Goal: Find contact information: Find contact information

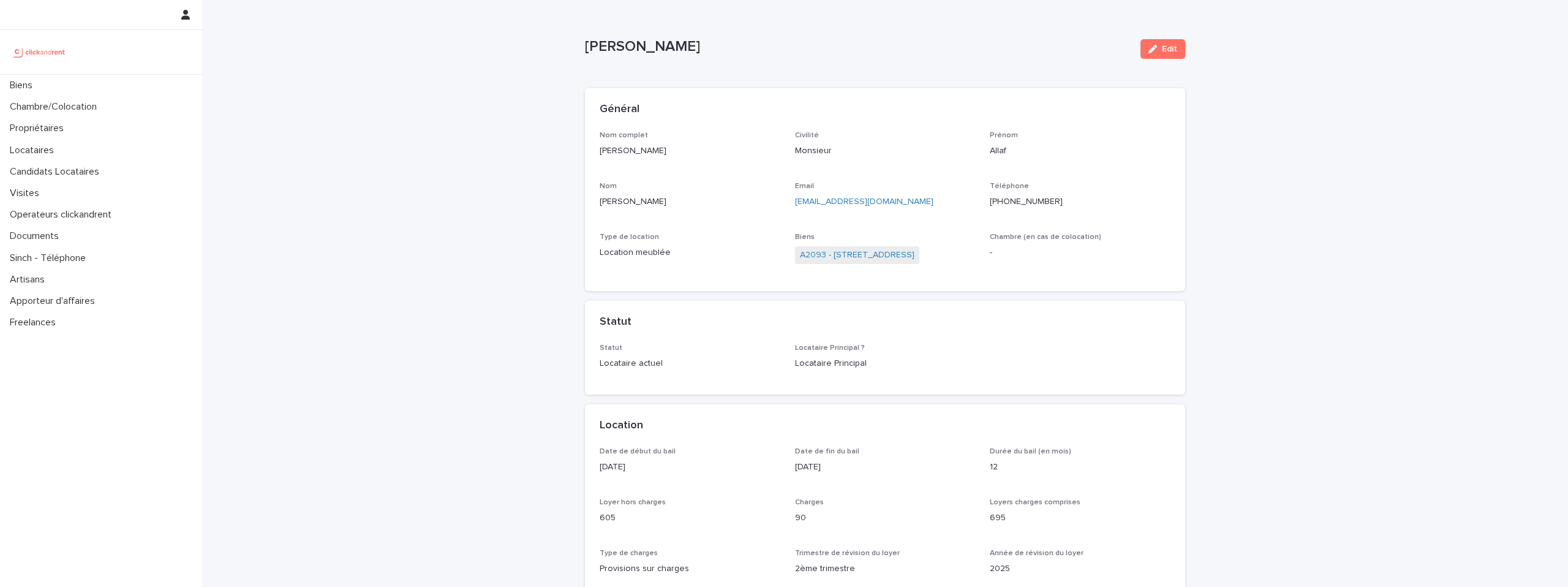
click at [38, 53] on img at bounding box center [39, 52] width 59 height 25
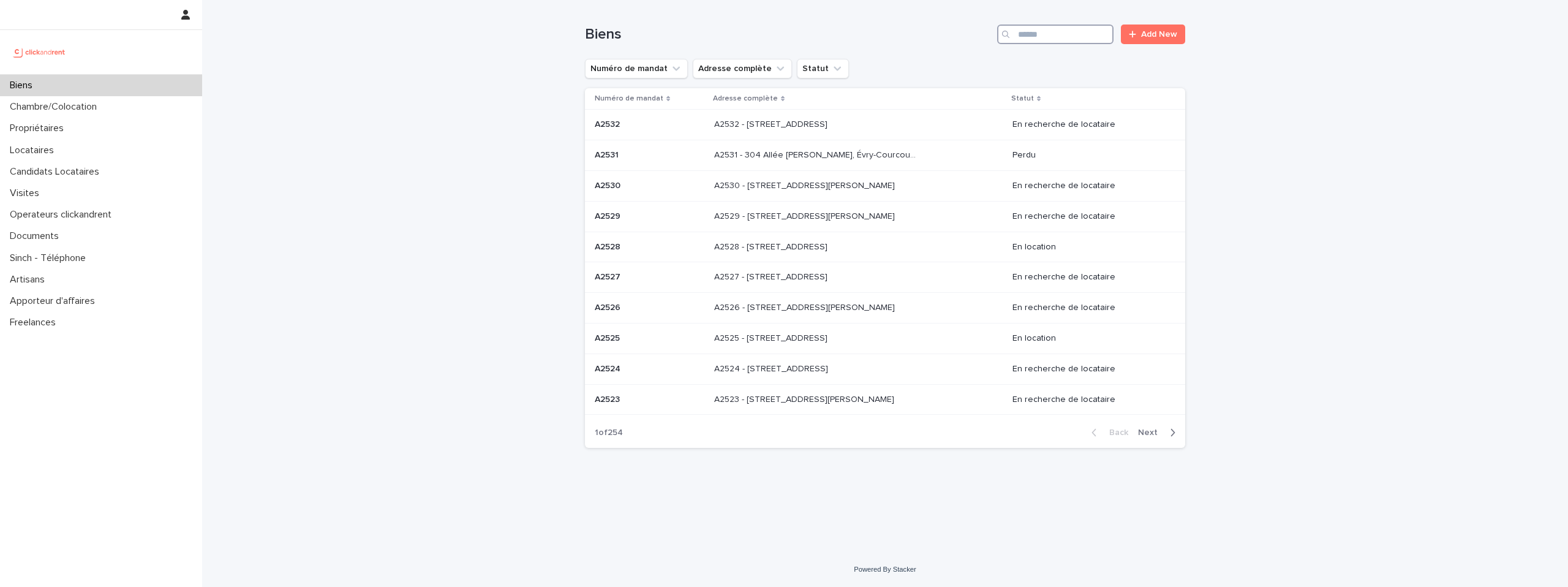
click at [1062, 33] on input "Search" at bounding box center [1054, 34] width 116 height 19
click at [81, 144] on div "Locataires" at bounding box center [100, 150] width 202 height 21
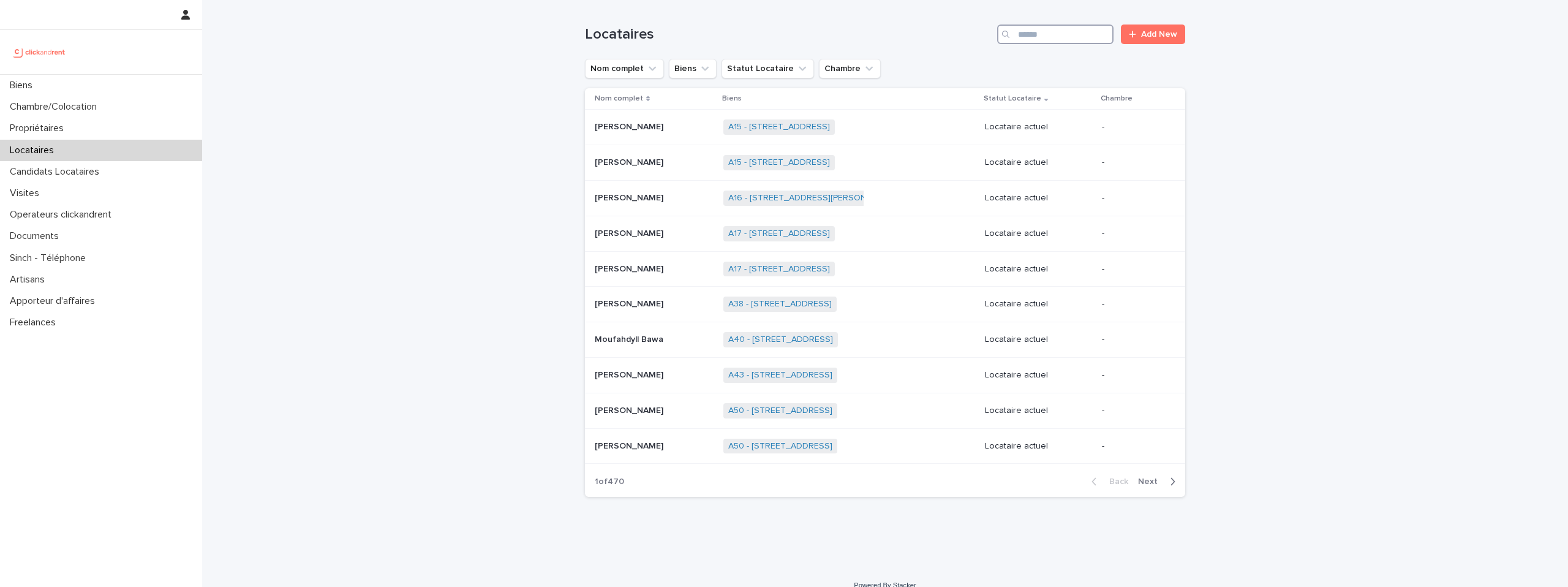
click at [1062, 33] on input "Search" at bounding box center [1054, 34] width 116 height 19
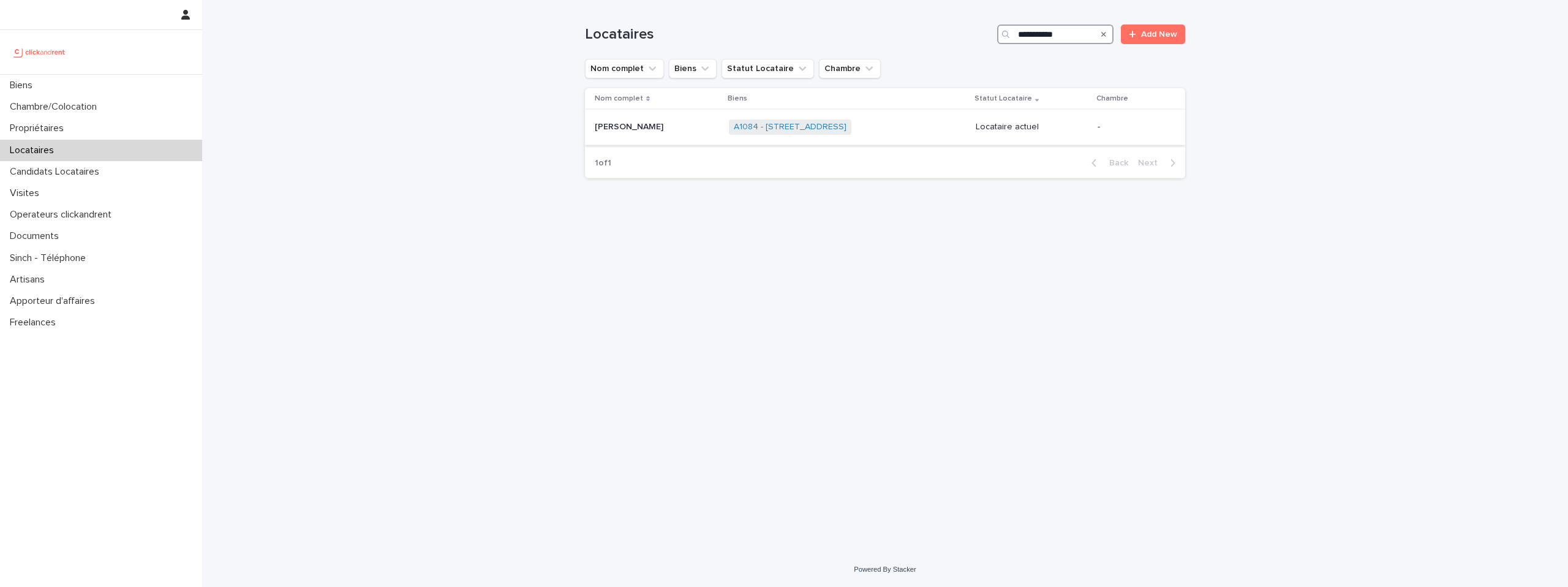
type input "**********"
click at [635, 130] on p "Lea Terrany" at bounding box center [631, 126] width 71 height 13
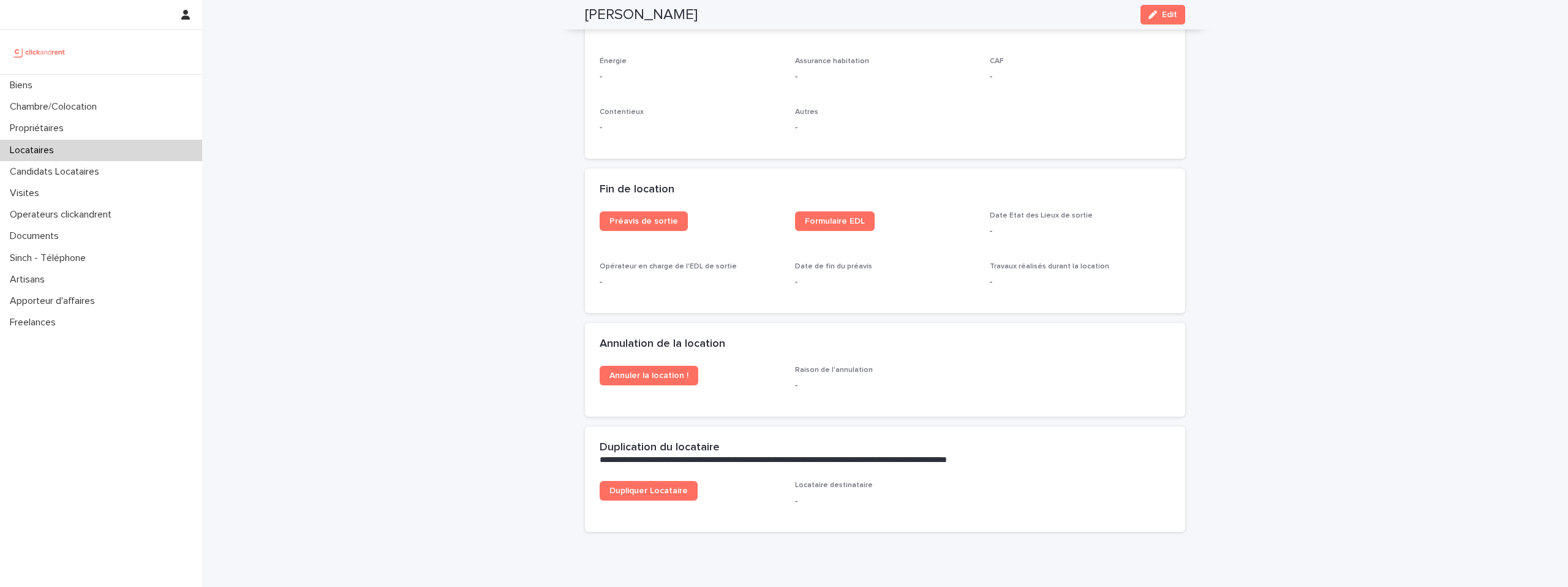
scroll to position [1505, 0]
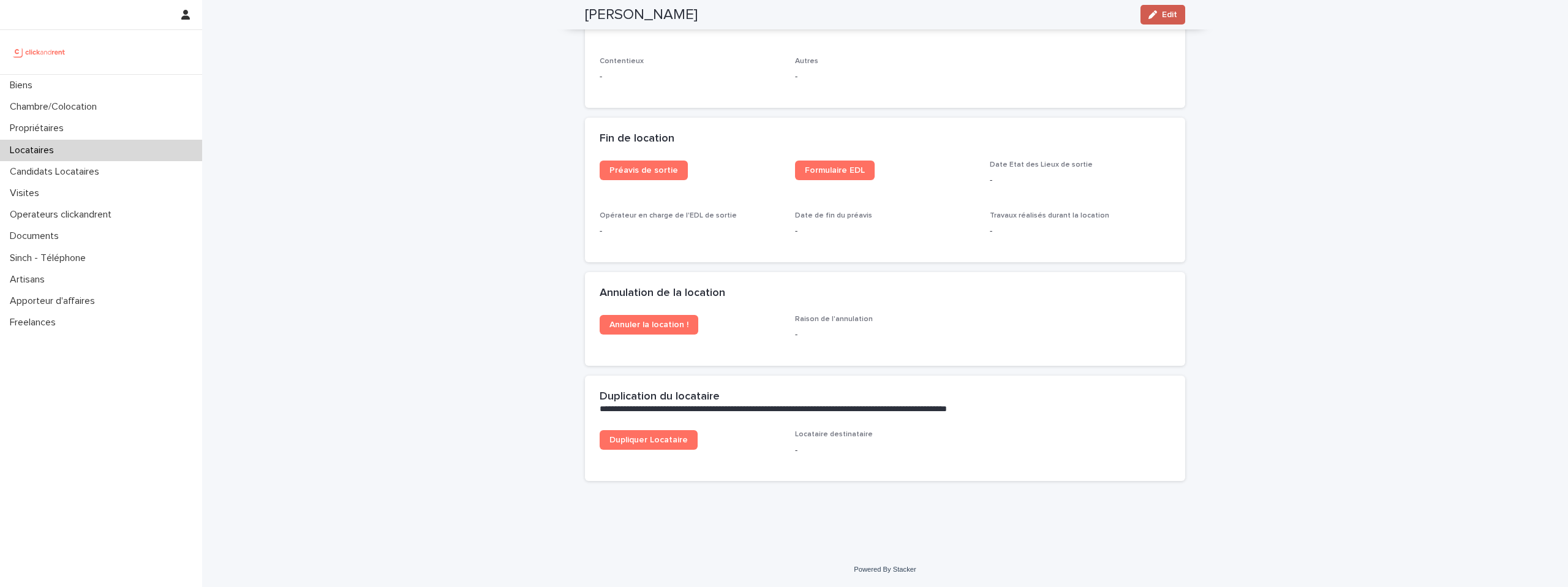
click at [1173, 19] on button "Edit" at bounding box center [1162, 14] width 45 height 19
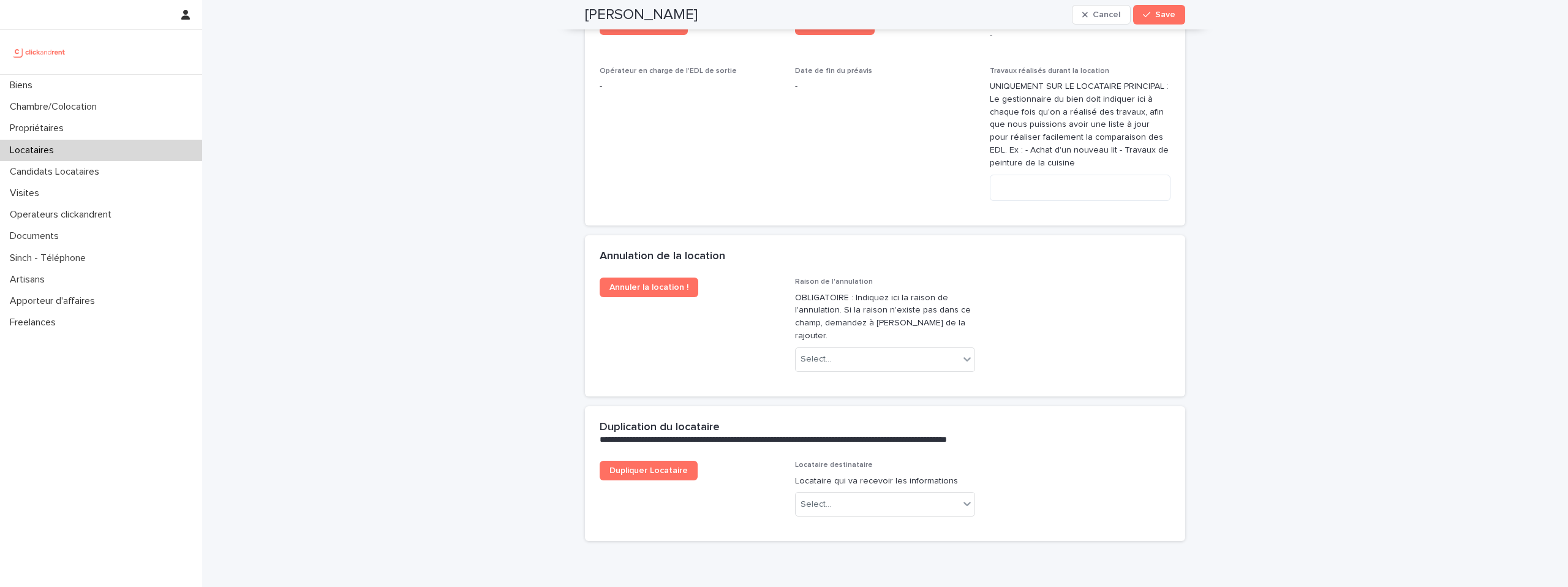
scroll to position [2463, 0]
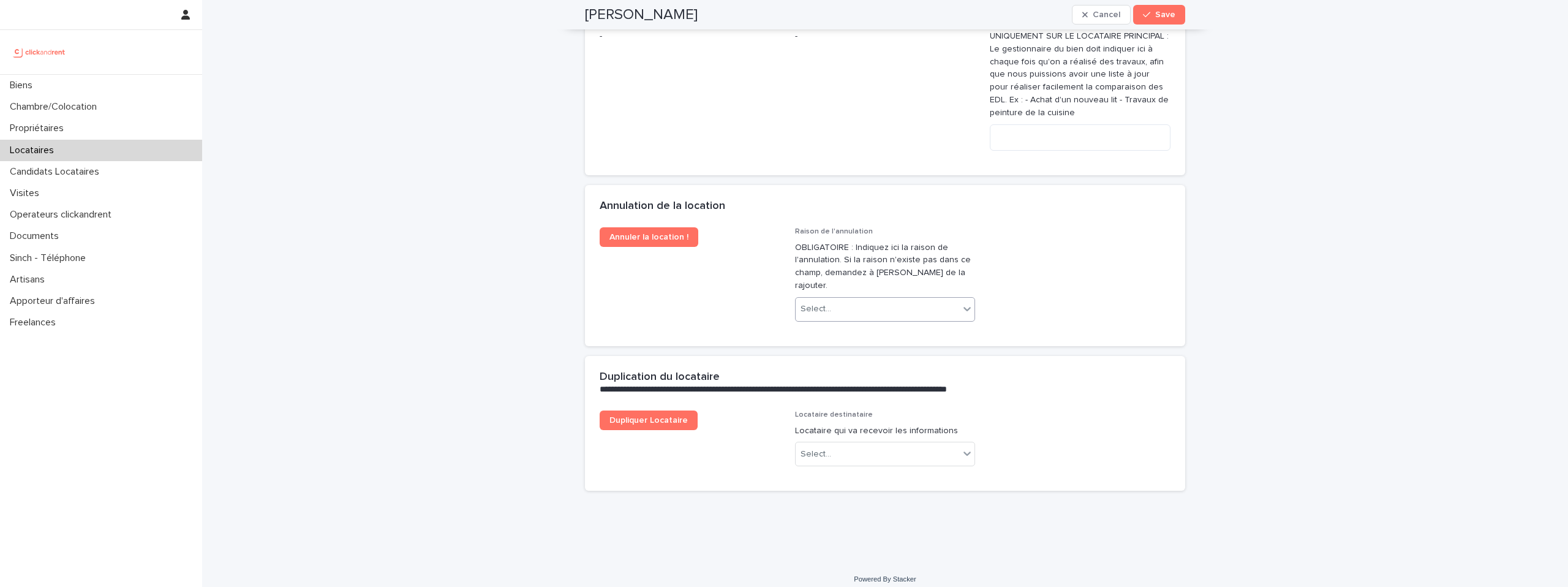
click at [873, 299] on div "Select..." at bounding box center [878, 309] width 164 height 20
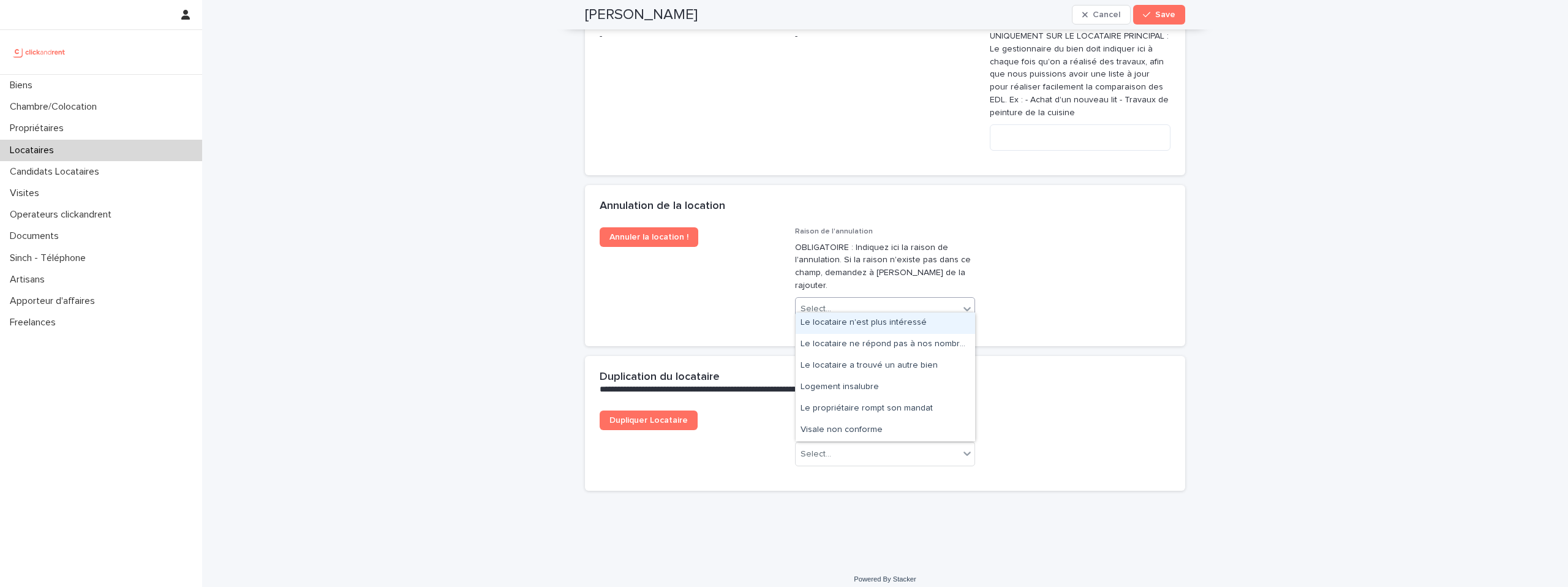
click at [863, 320] on div "Le locataire n'est plus intéressé" at bounding box center [885, 322] width 180 height 21
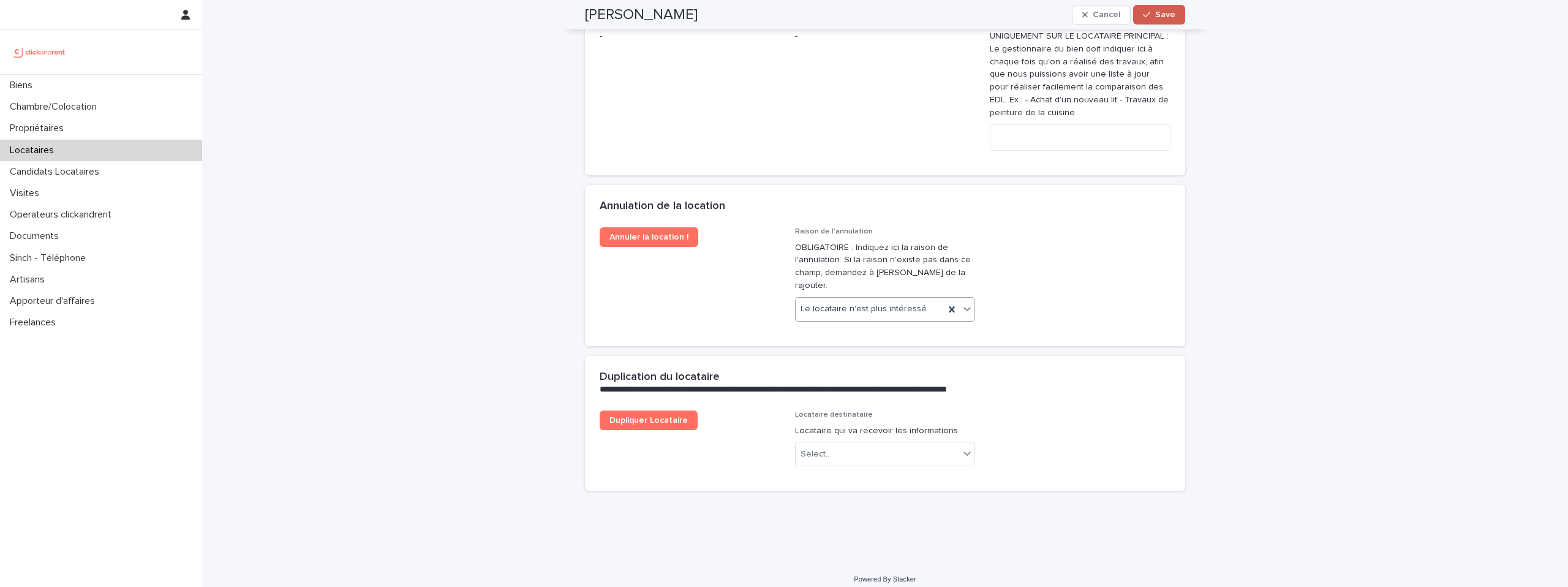
click at [1172, 17] on span "Save" at bounding box center [1165, 14] width 20 height 8
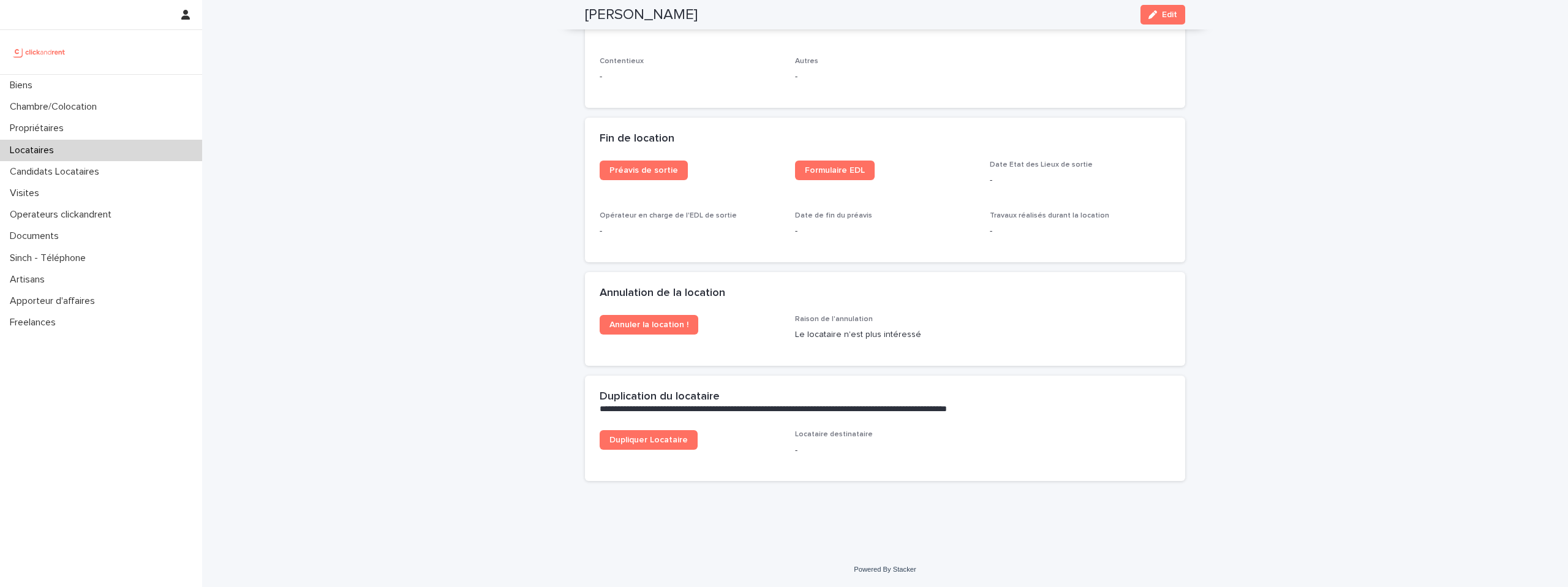
scroll to position [1505, 0]
click at [656, 325] on span "Annuler la location !" at bounding box center [649, 324] width 79 height 8
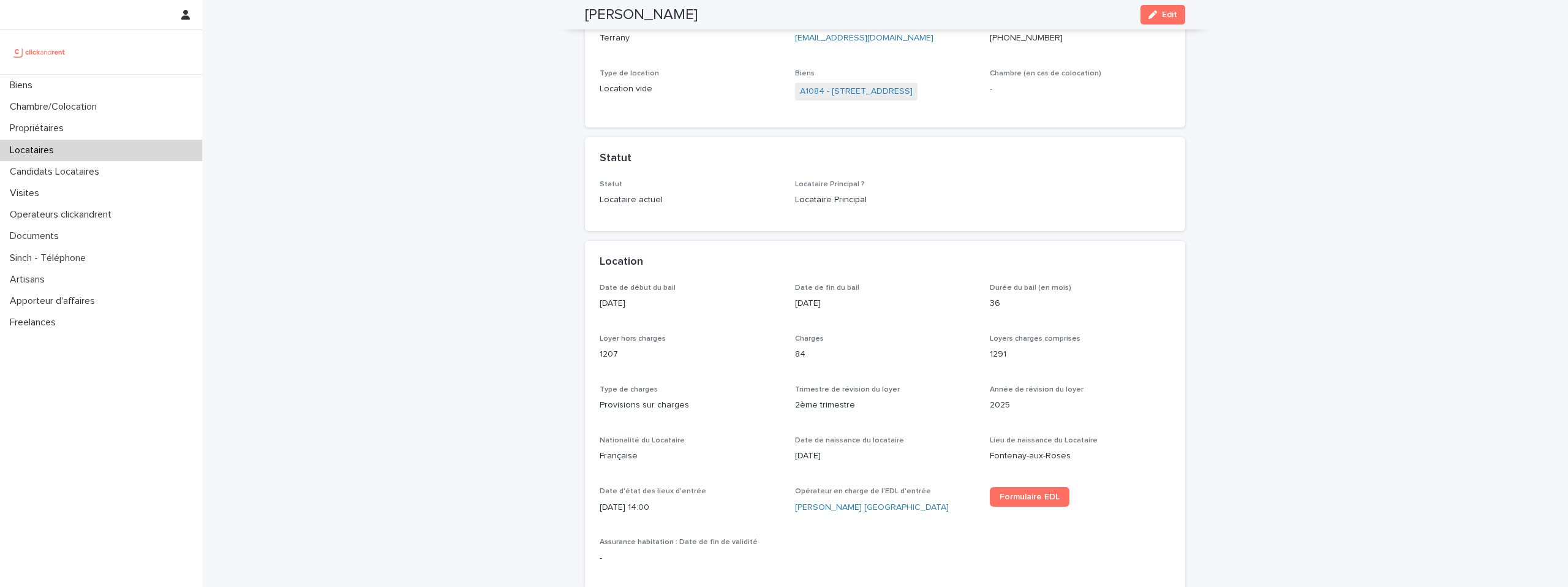
scroll to position [74, 0]
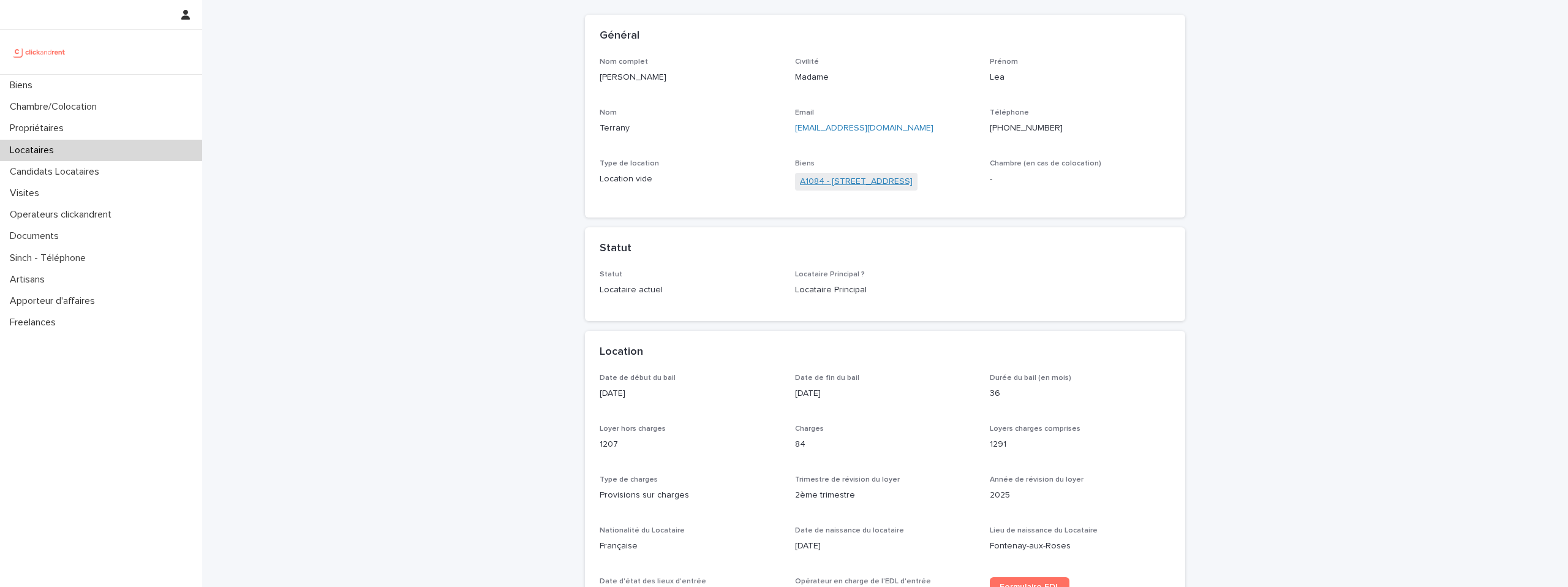
click at [913, 185] on link "A1084 - 21 avenue Nationale, Massy 91300" at bounding box center [855, 182] width 112 height 13
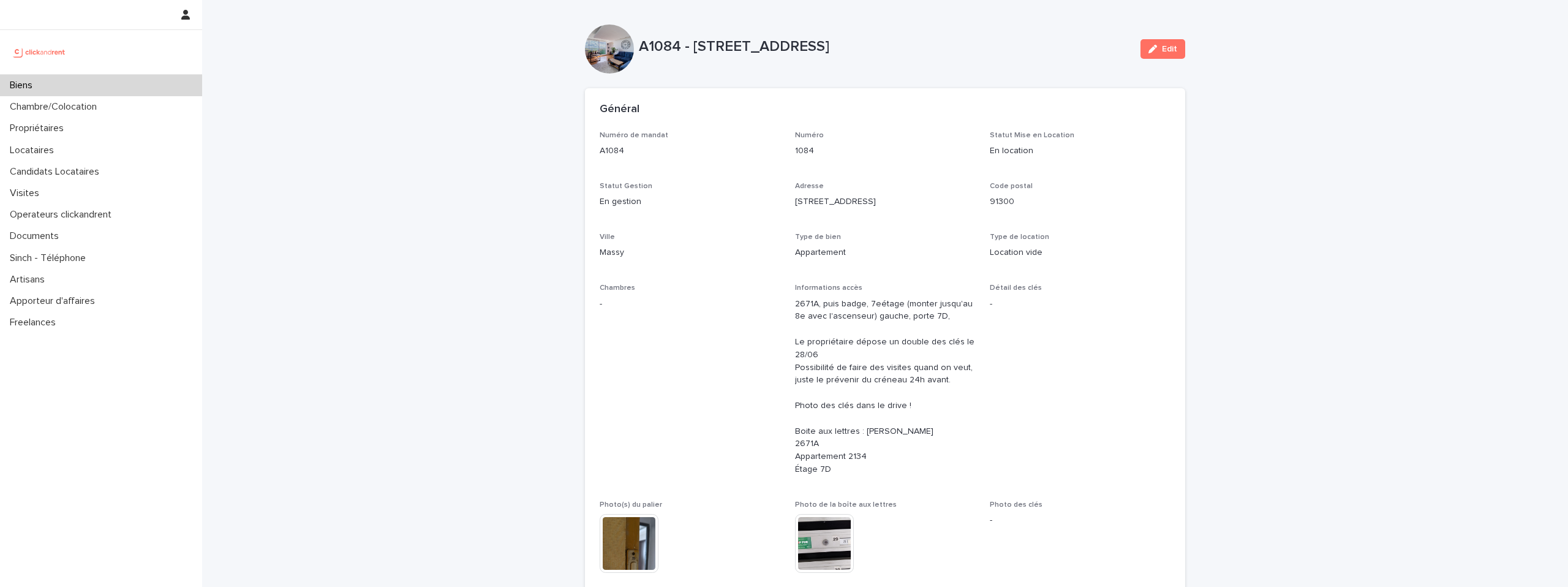
click at [1166, 58] on div "Edit" at bounding box center [1160, 49] width 49 height 49
click at [1166, 47] on span "Edit" at bounding box center [1169, 48] width 16 height 8
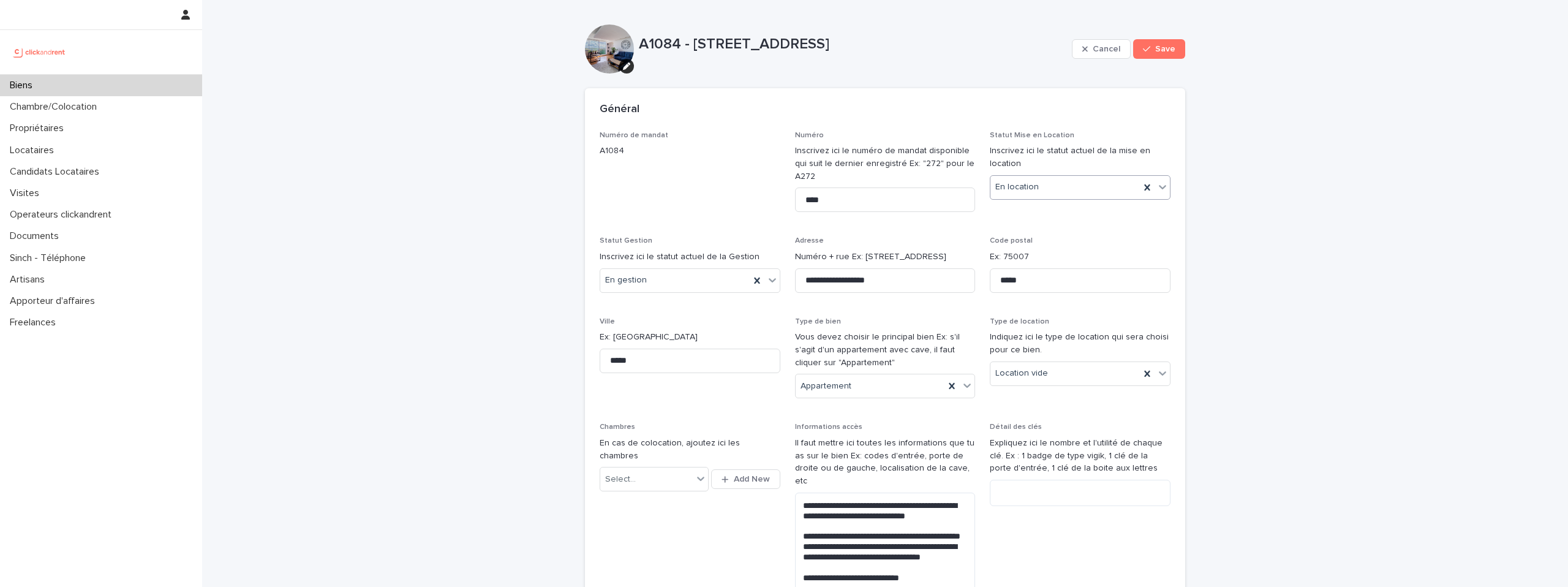
click at [1088, 194] on div "En location" at bounding box center [1065, 187] width 150 height 20
click at [1050, 230] on div "En recherche de locataire" at bounding box center [1080, 232] width 180 height 21
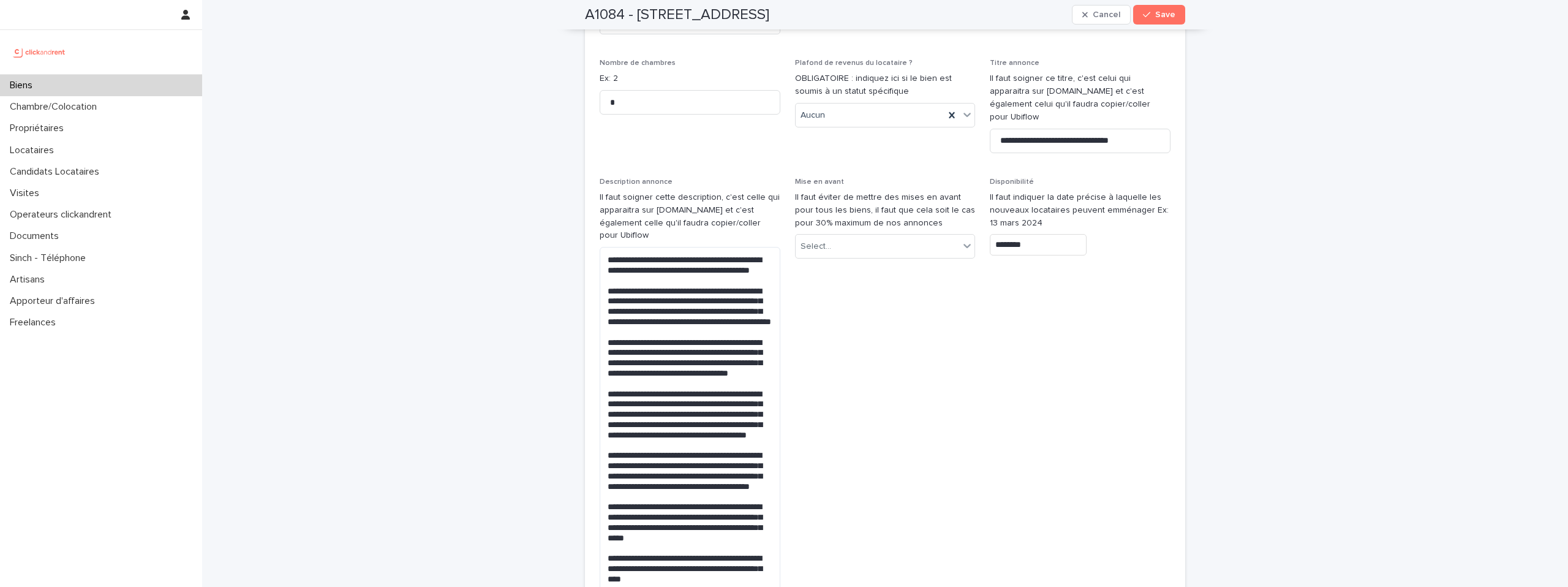
scroll to position [3730, 0]
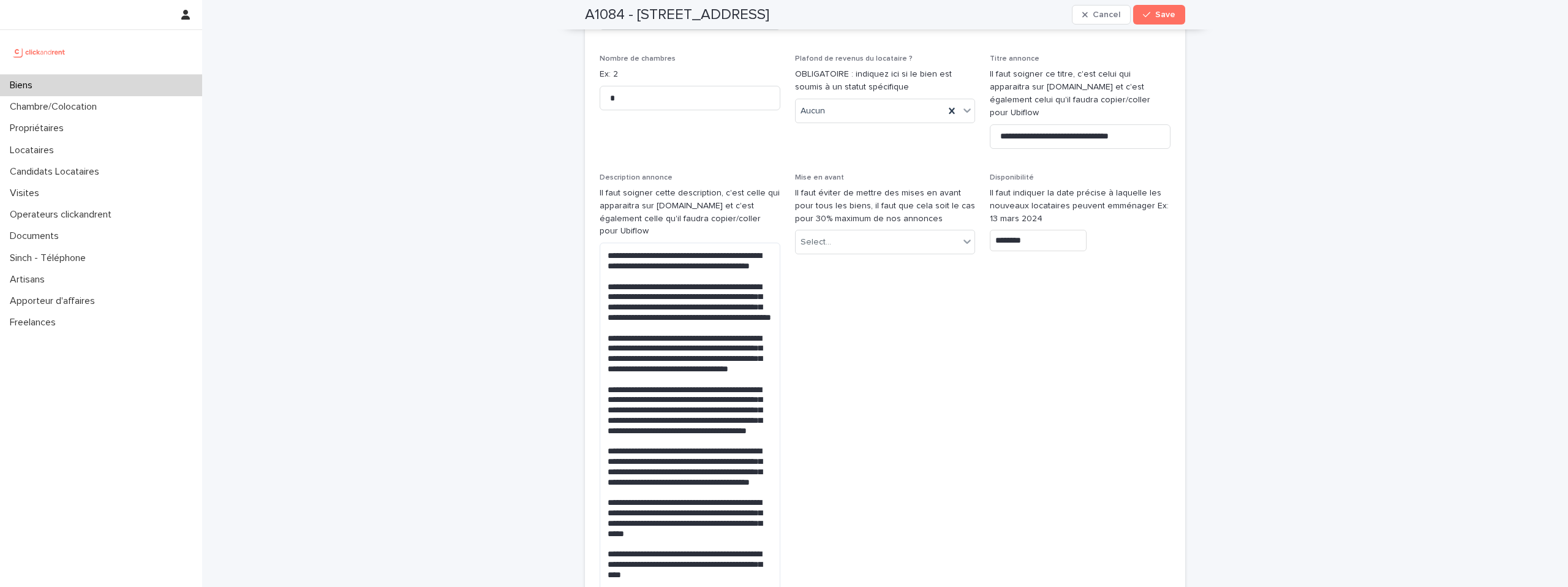
click at [1011, 230] on input "********" at bounding box center [1038, 240] width 97 height 21
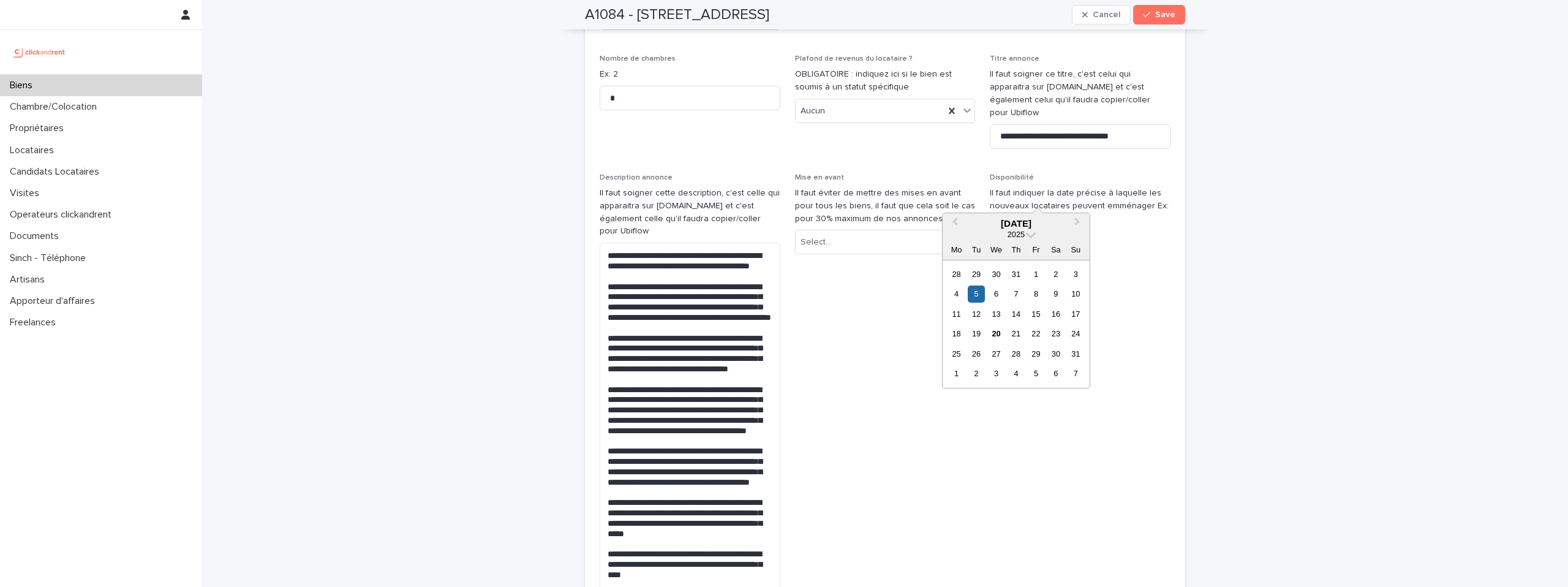
click at [1011, 230] on input "********" at bounding box center [1038, 240] width 97 height 21
click at [1000, 329] on div "20" at bounding box center [996, 333] width 16 height 16
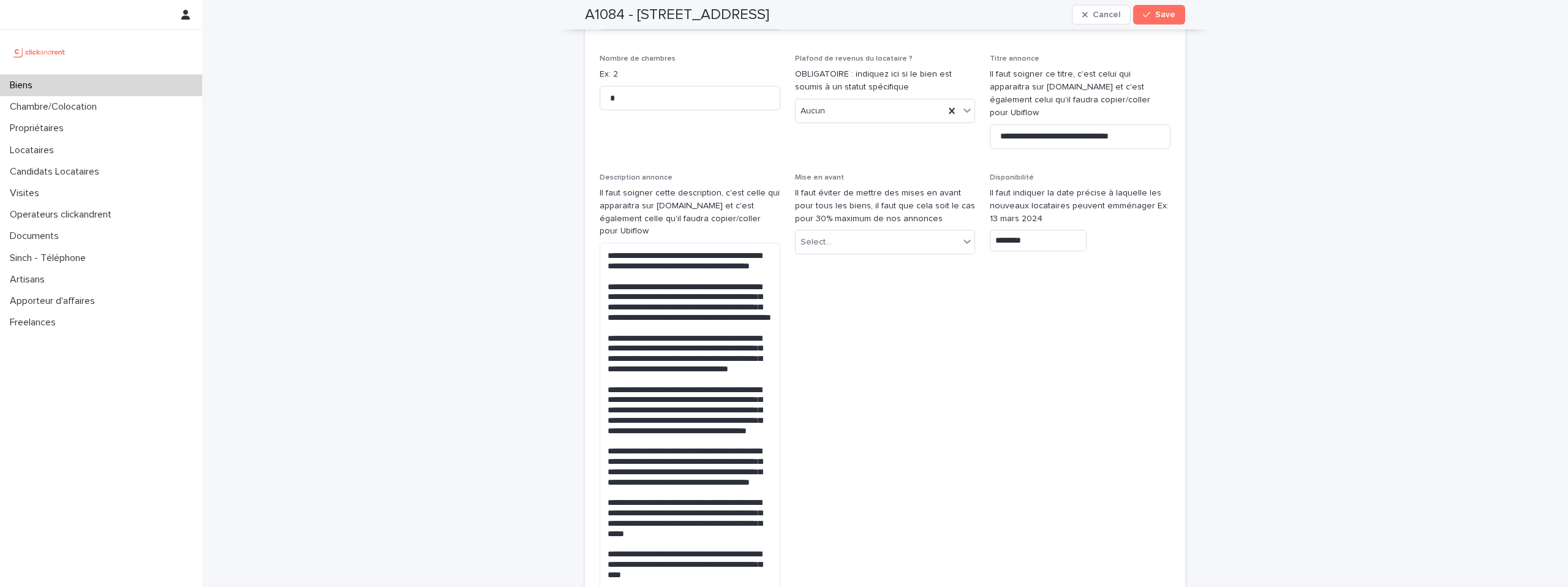
type input "*********"
click at [1002, 230] on input "*********" at bounding box center [1038, 240] width 97 height 21
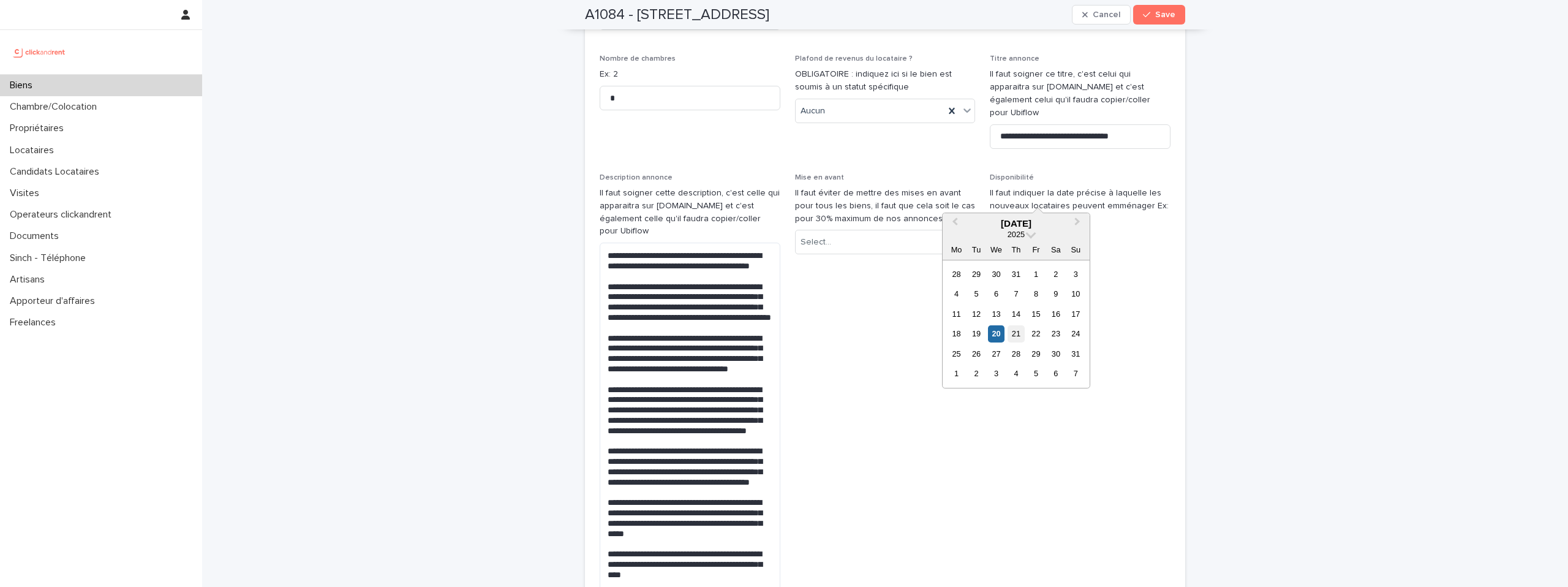
click at [1017, 330] on div "21" at bounding box center [1016, 333] width 16 height 16
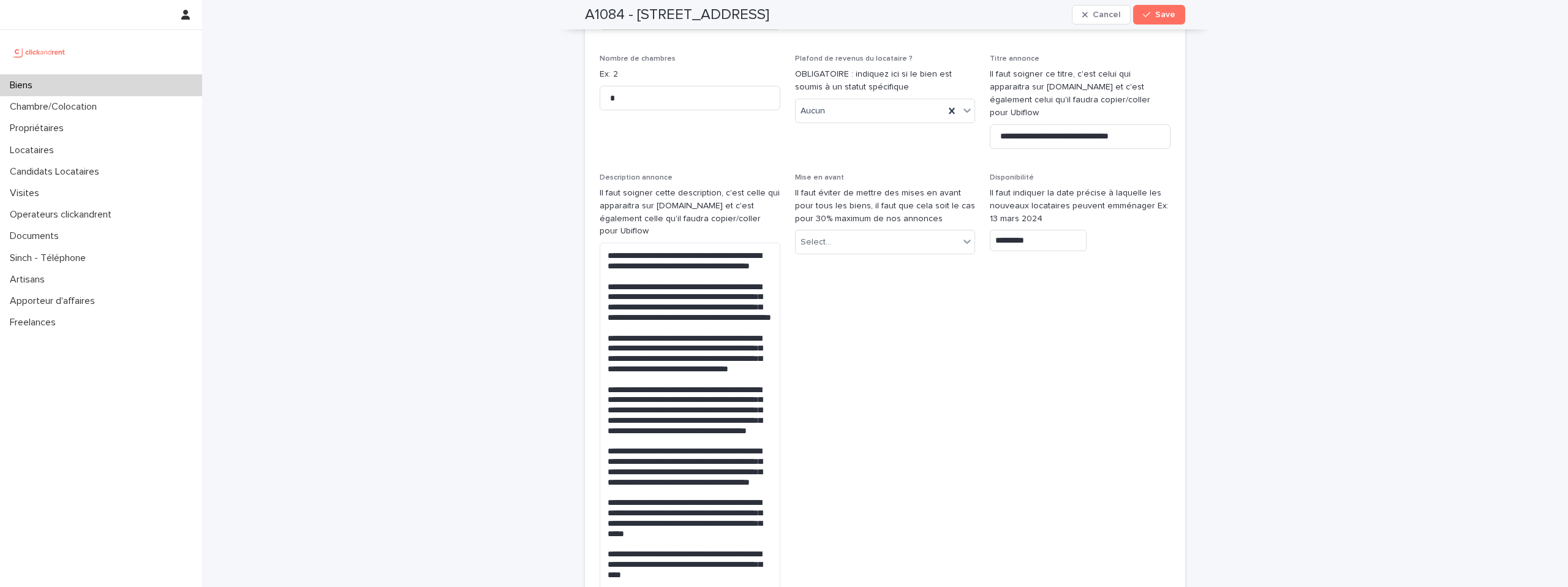
type input "*********"
click at [946, 338] on span "Mise en avant Il faut éviter de mettre des mises en avant pour tous les biens, …" at bounding box center [885, 447] width 181 height 549
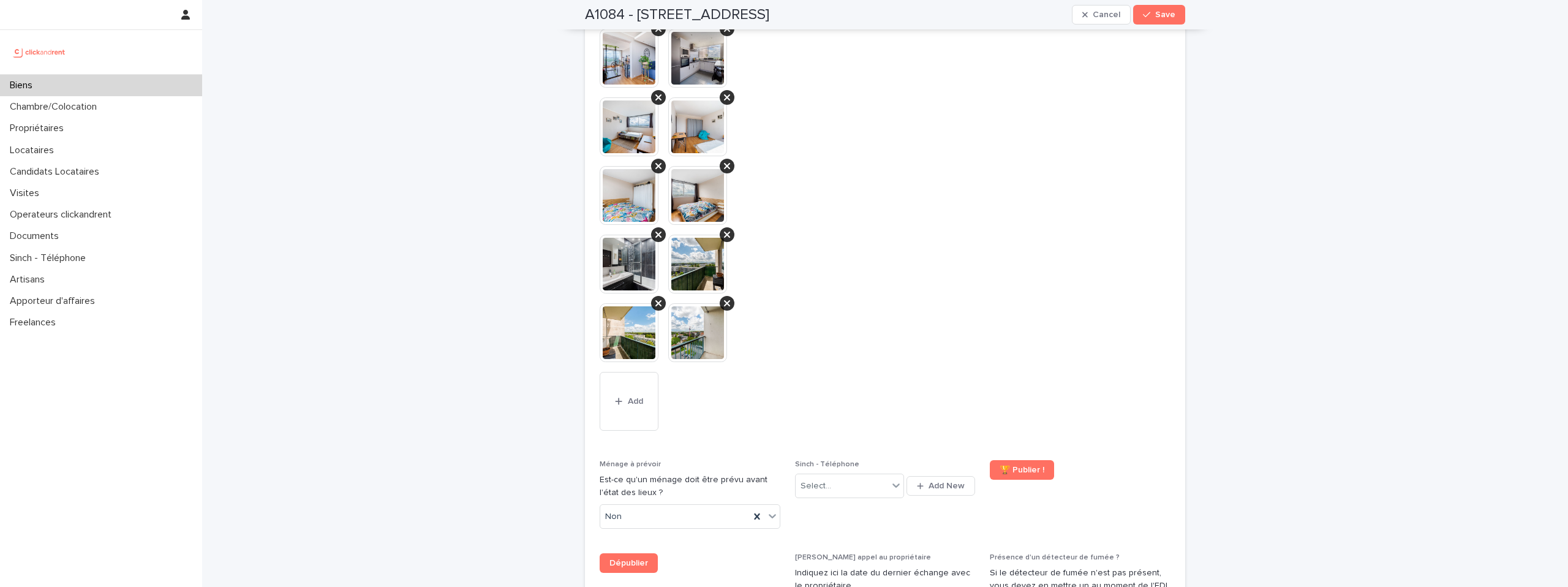
scroll to position [5611, 0]
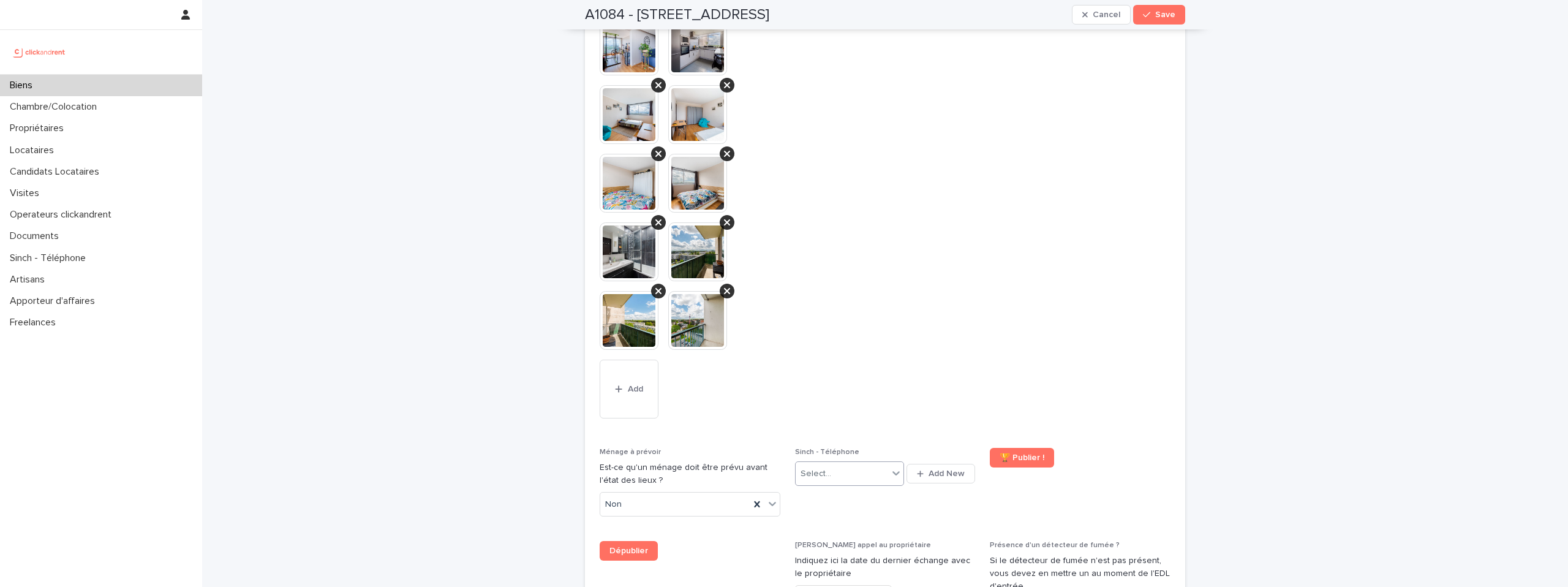
click at [894, 462] on div at bounding box center [896, 473] width 15 height 22
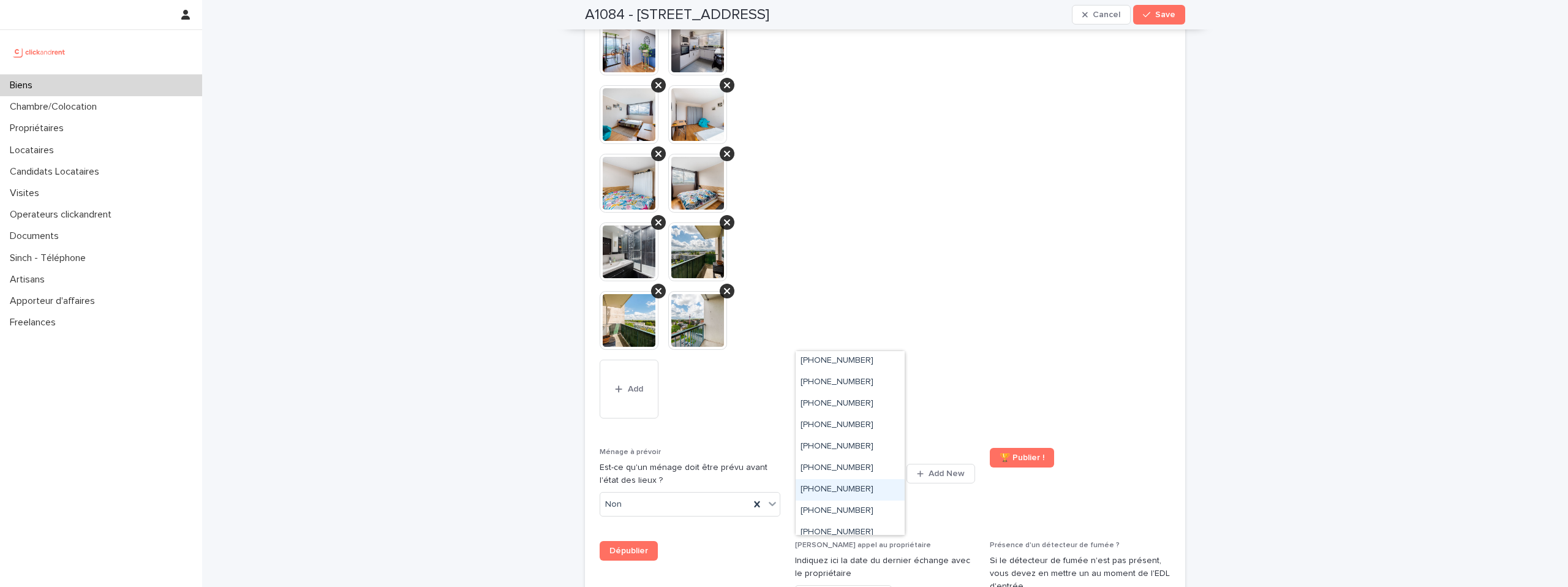
click at [832, 483] on div "+33755517199" at bounding box center [850, 489] width 109 height 21
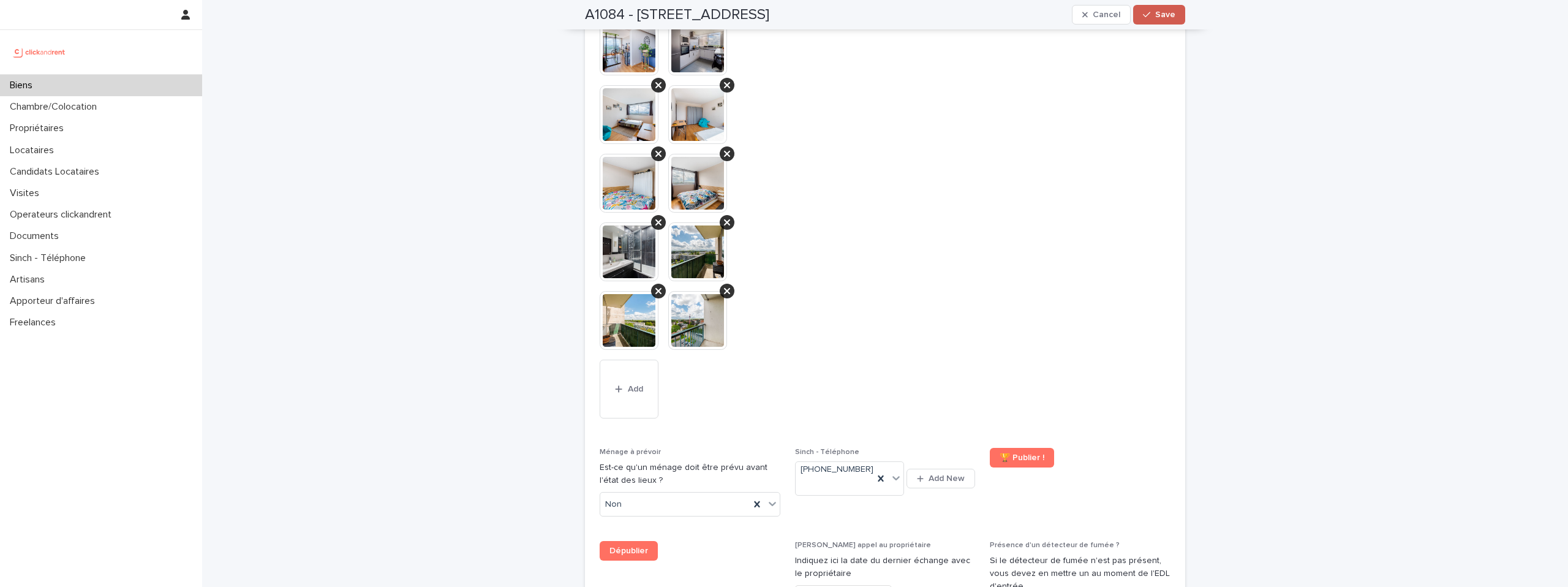
click at [1163, 15] on span "Save" at bounding box center [1165, 14] width 20 height 8
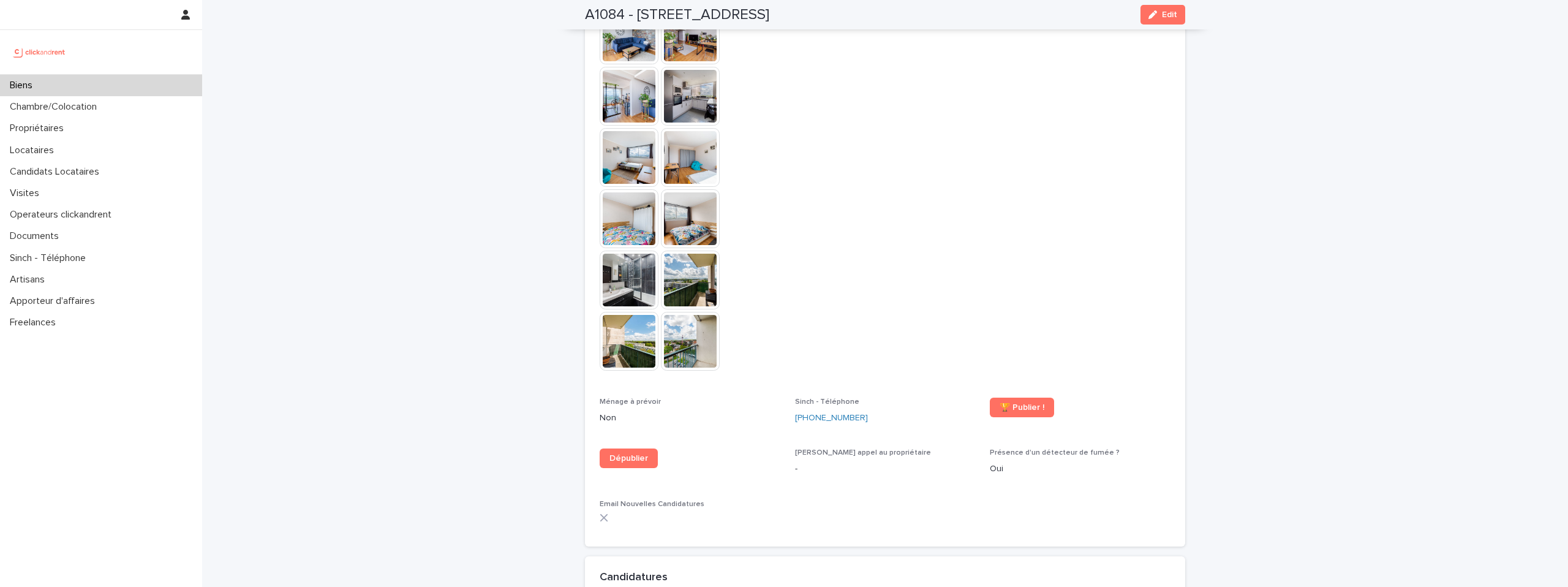
scroll to position [3500, 0]
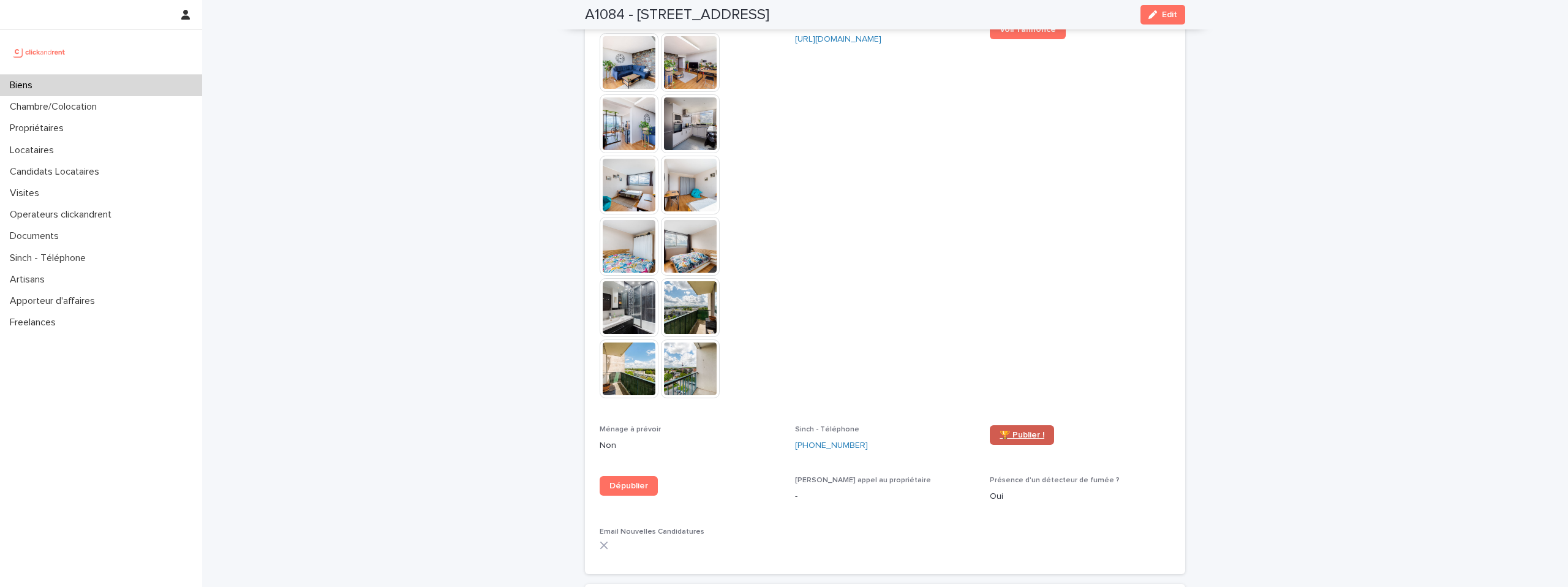
click at [1037, 425] on link "🏆 Publier !" at bounding box center [1021, 435] width 64 height 19
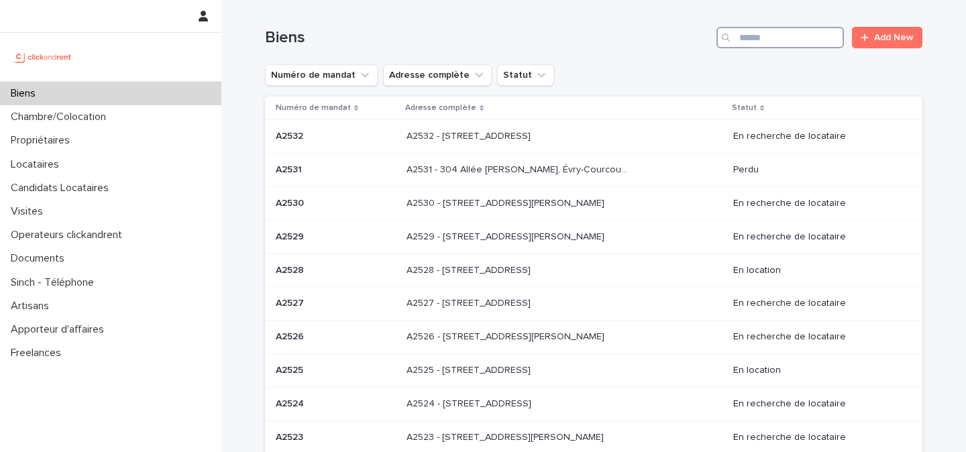
click at [768, 41] on input "Search" at bounding box center [780, 37] width 127 height 21
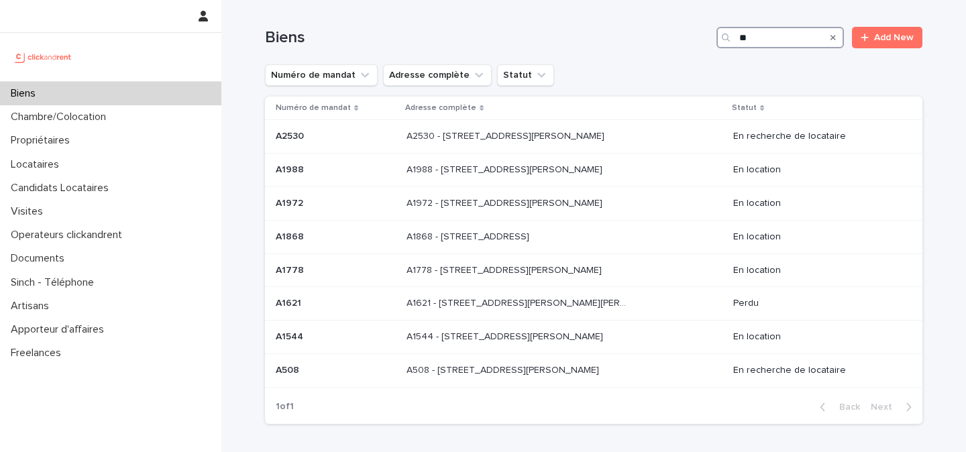
type input "*"
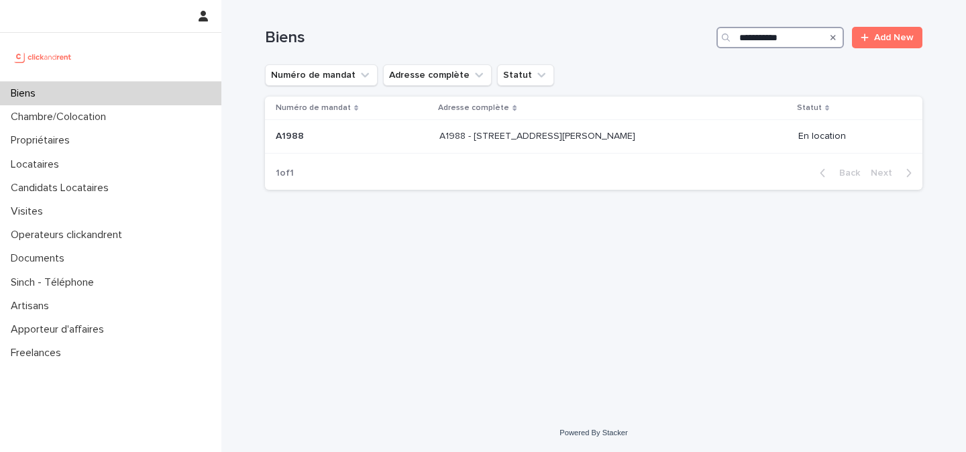
type input "**********"
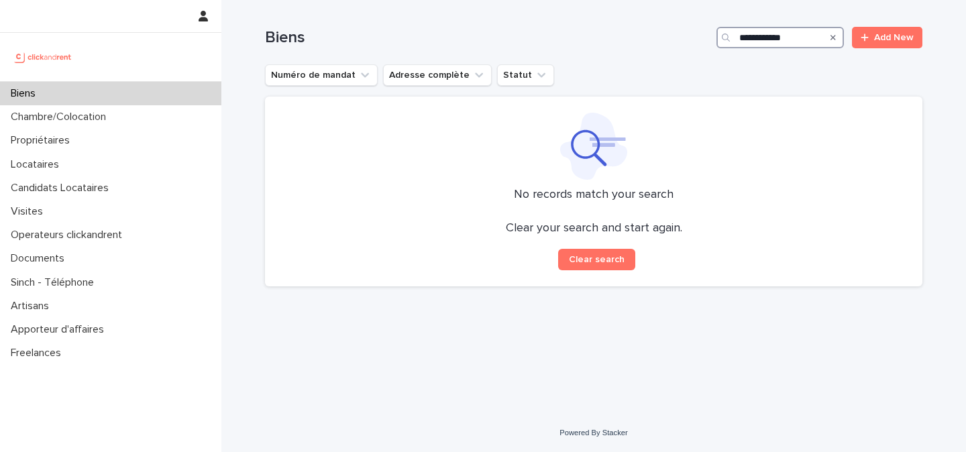
click at [784, 37] on input "**********" at bounding box center [780, 37] width 127 height 21
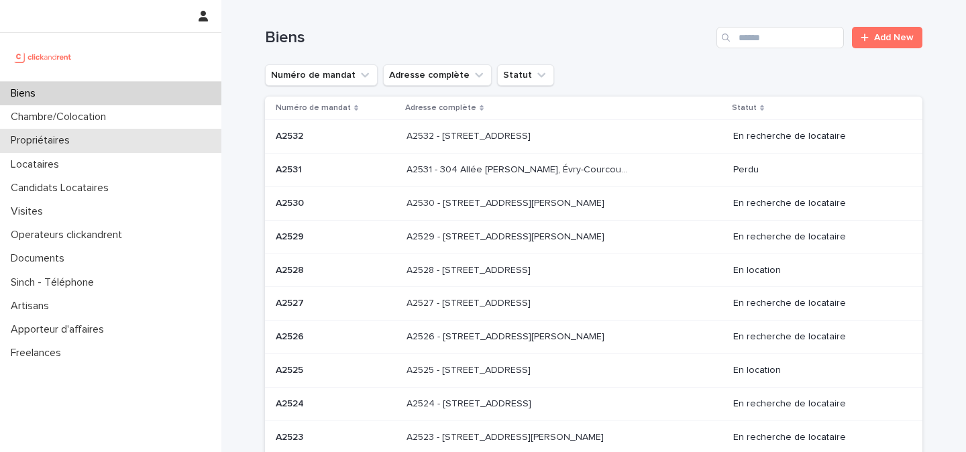
click at [44, 141] on p "Propriétaires" at bounding box center [42, 140] width 75 height 13
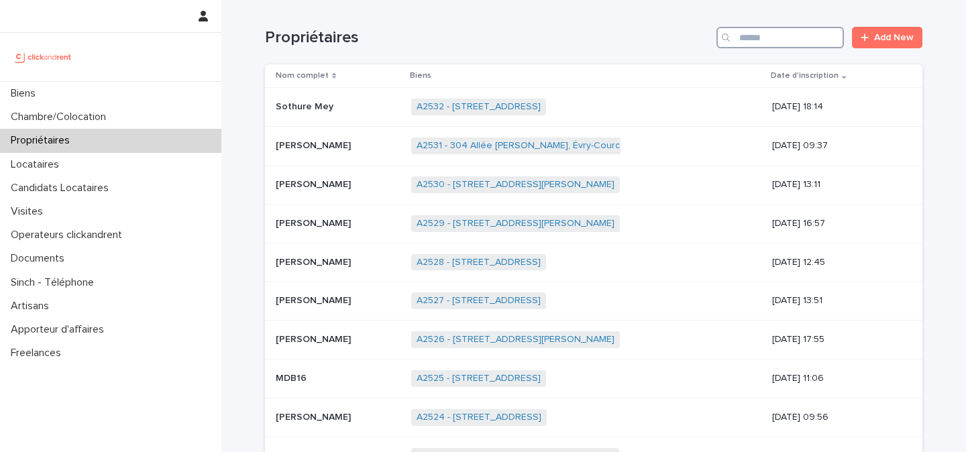
click at [746, 32] on input "Search" at bounding box center [780, 37] width 127 height 21
paste input "**********"
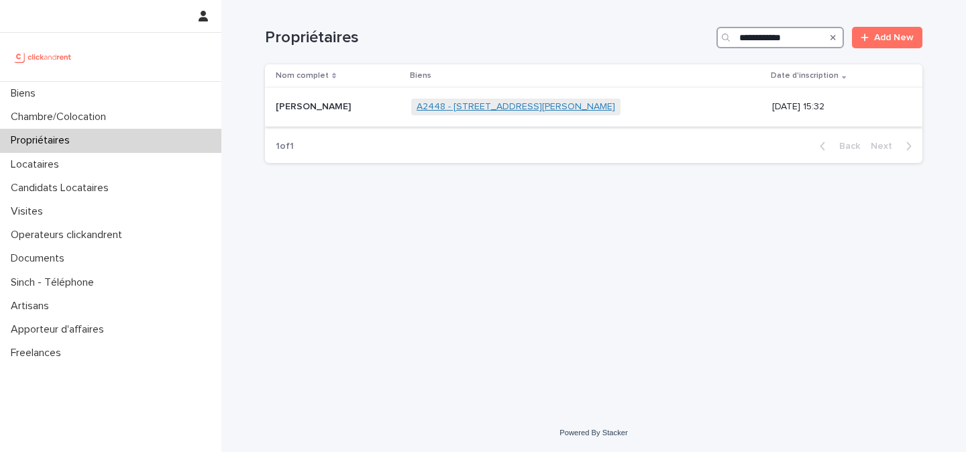
type input "**********"
click at [523, 111] on link "A2448 - [STREET_ADDRESS][PERSON_NAME]" at bounding box center [516, 106] width 199 height 11
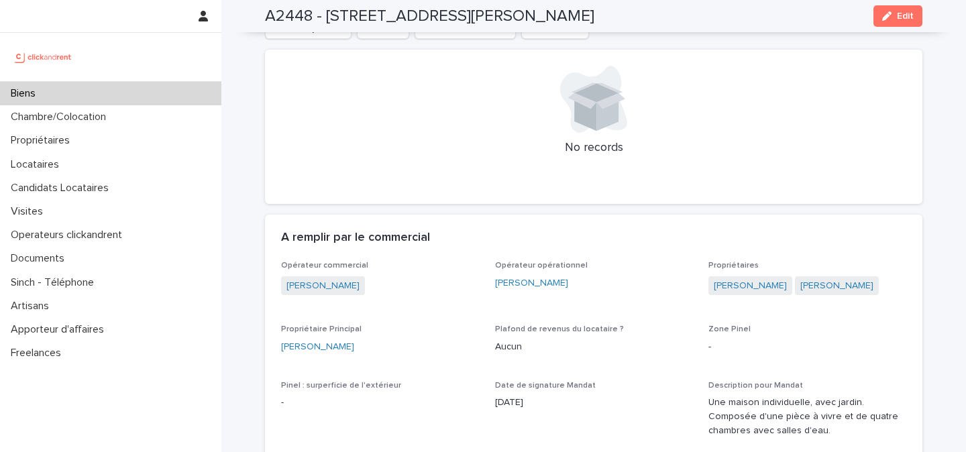
scroll to position [931, 0]
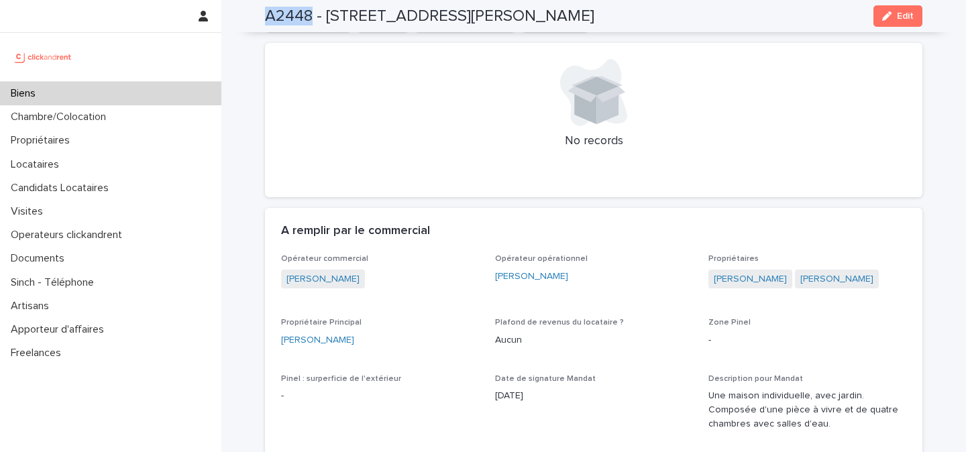
drag, startPoint x: 312, startPoint y: 16, endPoint x: 265, endPoint y: 15, distance: 47.0
click at [265, 15] on h2 "A2448 - [STREET_ADDRESS][PERSON_NAME]" at bounding box center [429, 16] width 329 height 19
copy h2 "A2448"
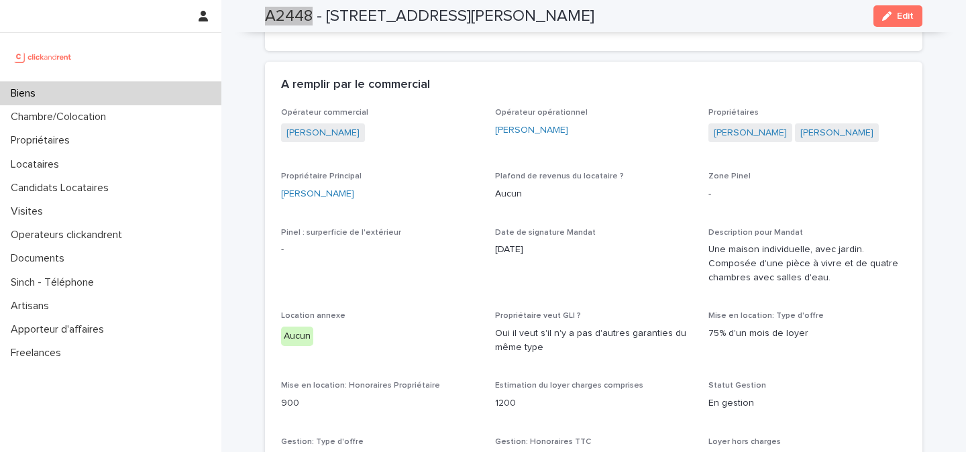
scroll to position [1059, 0]
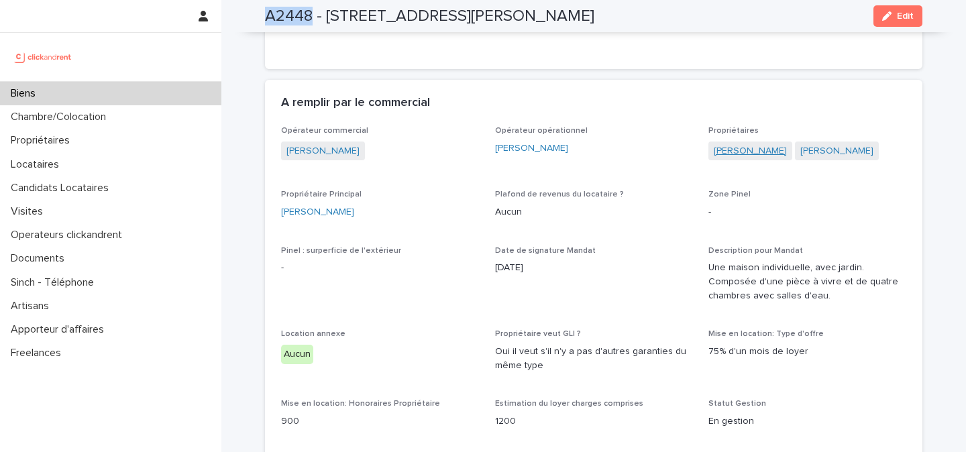
click at [751, 144] on link "[PERSON_NAME]" at bounding box center [750, 151] width 73 height 14
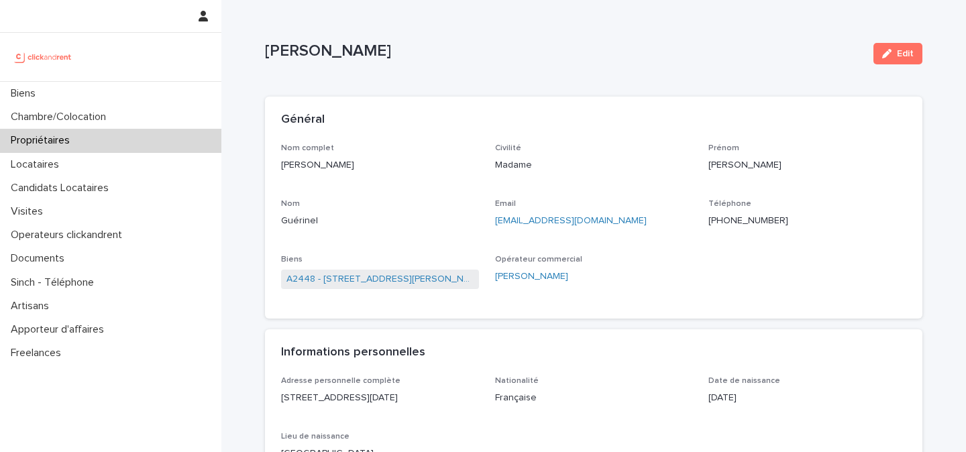
click at [731, 217] on p "[PHONE_NUMBER]" at bounding box center [808, 221] width 198 height 14
copy p "[PHONE_NUMBER]"
click at [416, 282] on link "A2448 - [STREET_ADDRESS][PERSON_NAME]" at bounding box center [380, 279] width 187 height 14
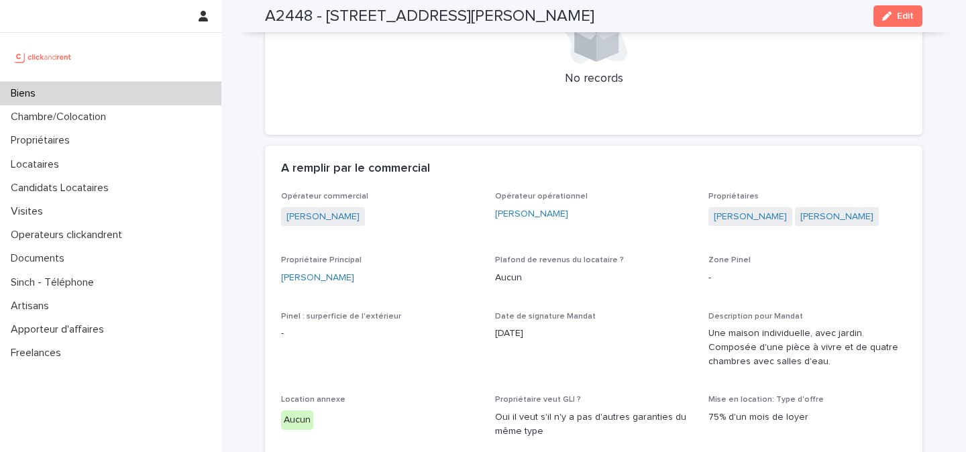
scroll to position [1004, 0]
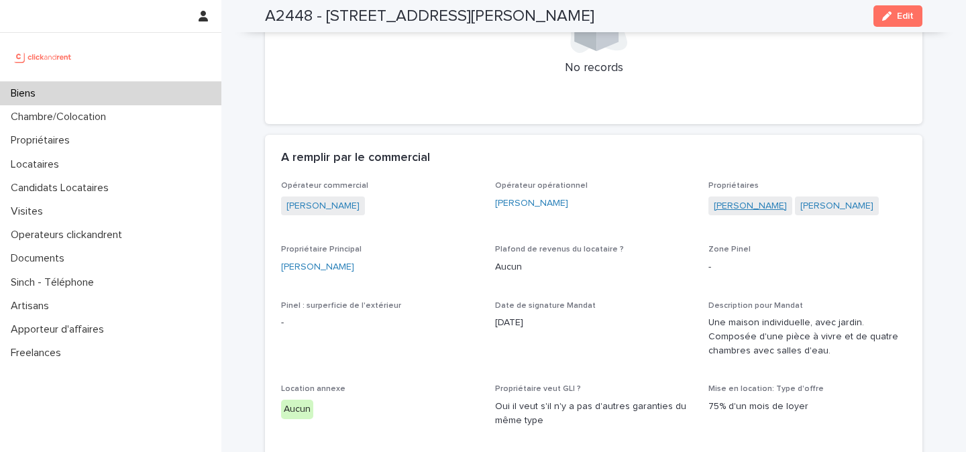
click at [728, 199] on link "[PERSON_NAME]" at bounding box center [750, 206] width 73 height 14
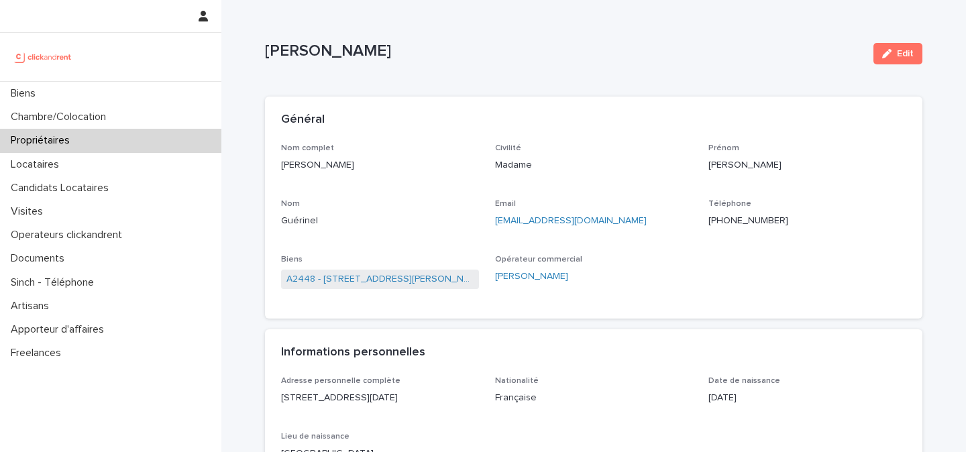
click at [603, 221] on p "[EMAIL_ADDRESS][DOMAIN_NAME]" at bounding box center [594, 221] width 198 height 14
copy link "[EMAIL_ADDRESS][DOMAIN_NAME]"
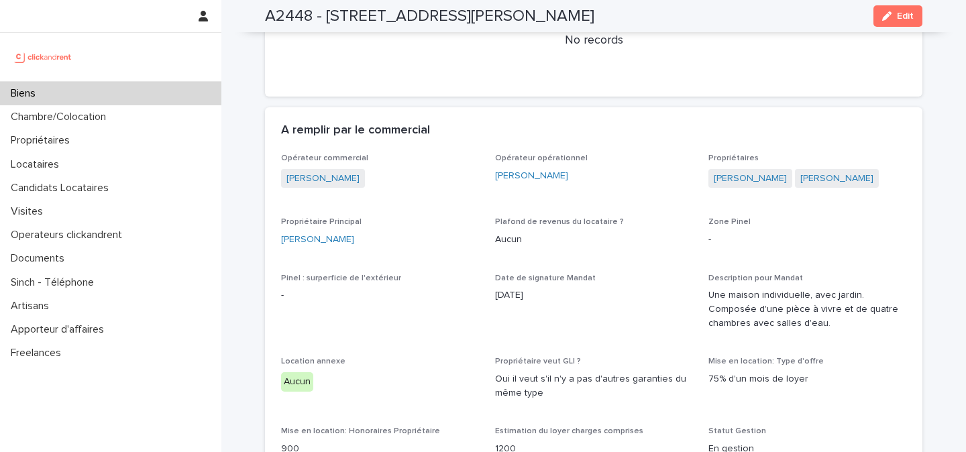
scroll to position [1103, 0]
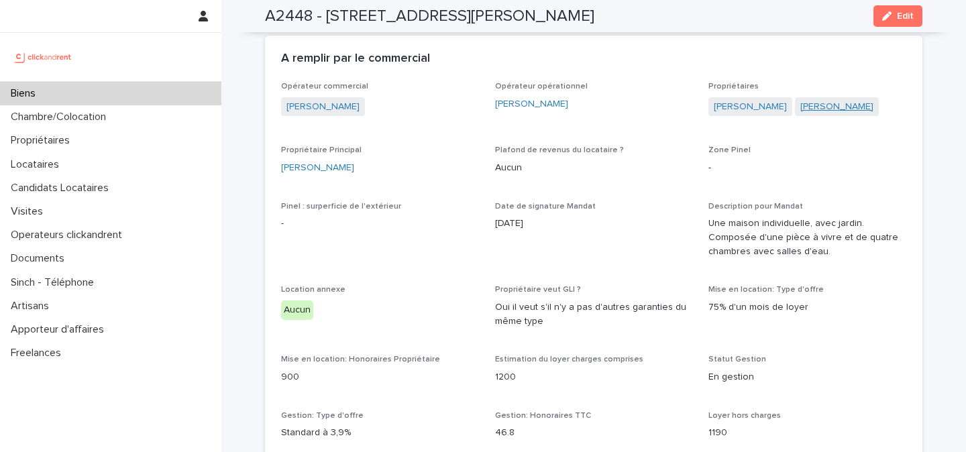
click at [841, 100] on link "[PERSON_NAME]" at bounding box center [836, 107] width 73 height 14
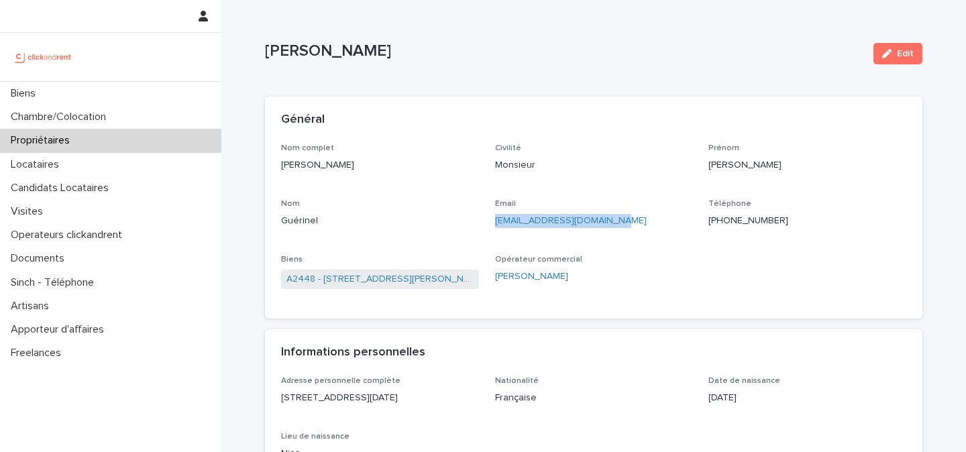
drag, startPoint x: 614, startPoint y: 216, endPoint x: 488, endPoint y: 224, distance: 125.7
click at [488, 224] on div "Nom complet [PERSON_NAME] Civilité Monsieur [PERSON_NAME] Email [EMAIL_ADDRESS]…" at bounding box center [593, 224] width 625 height 160
copy link "[EMAIL_ADDRESS][DOMAIN_NAME]"
click at [417, 280] on link "A2448 - [STREET_ADDRESS][PERSON_NAME]" at bounding box center [380, 279] width 187 height 14
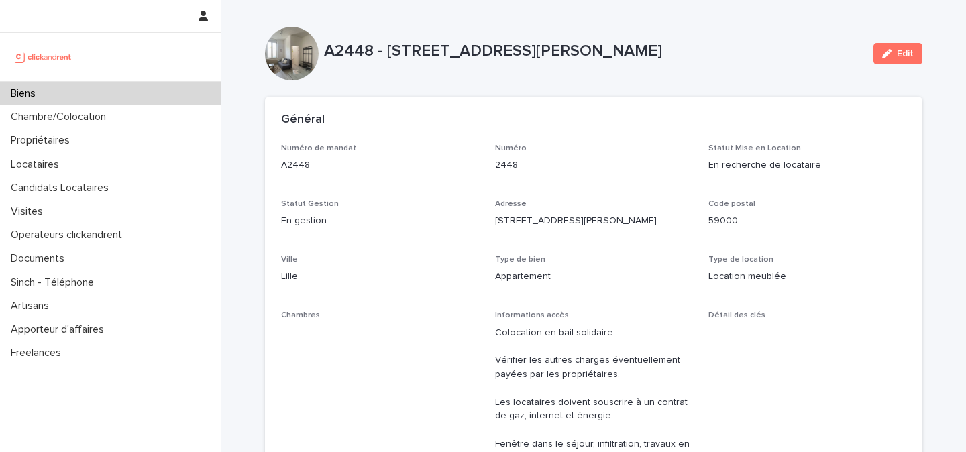
click at [465, 50] on p "A2448 - [STREET_ADDRESS][PERSON_NAME]" at bounding box center [593, 51] width 539 height 19
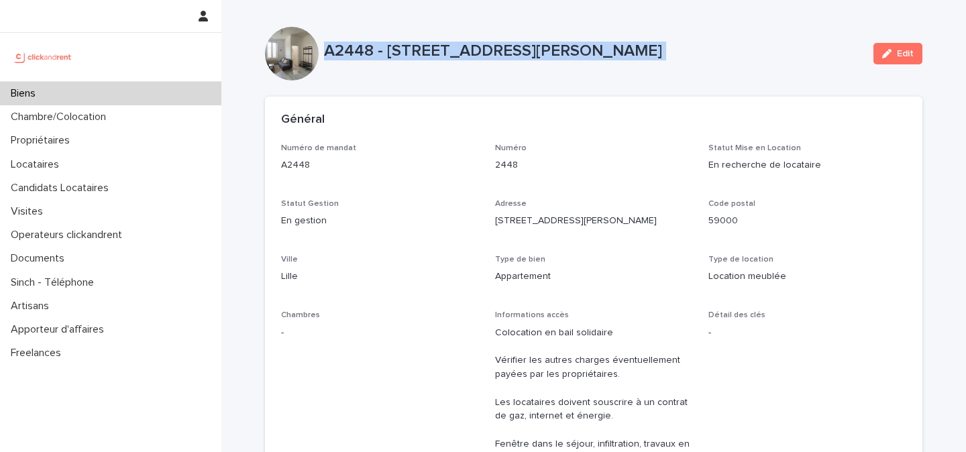
click at [465, 50] on p "A2448 - [STREET_ADDRESS][PERSON_NAME]" at bounding box center [593, 51] width 539 height 19
copy div "A2448 - [STREET_ADDRESS][PERSON_NAME] Edit Sorry, there was an error saving you…"
